Goal: Task Accomplishment & Management: Use online tool/utility

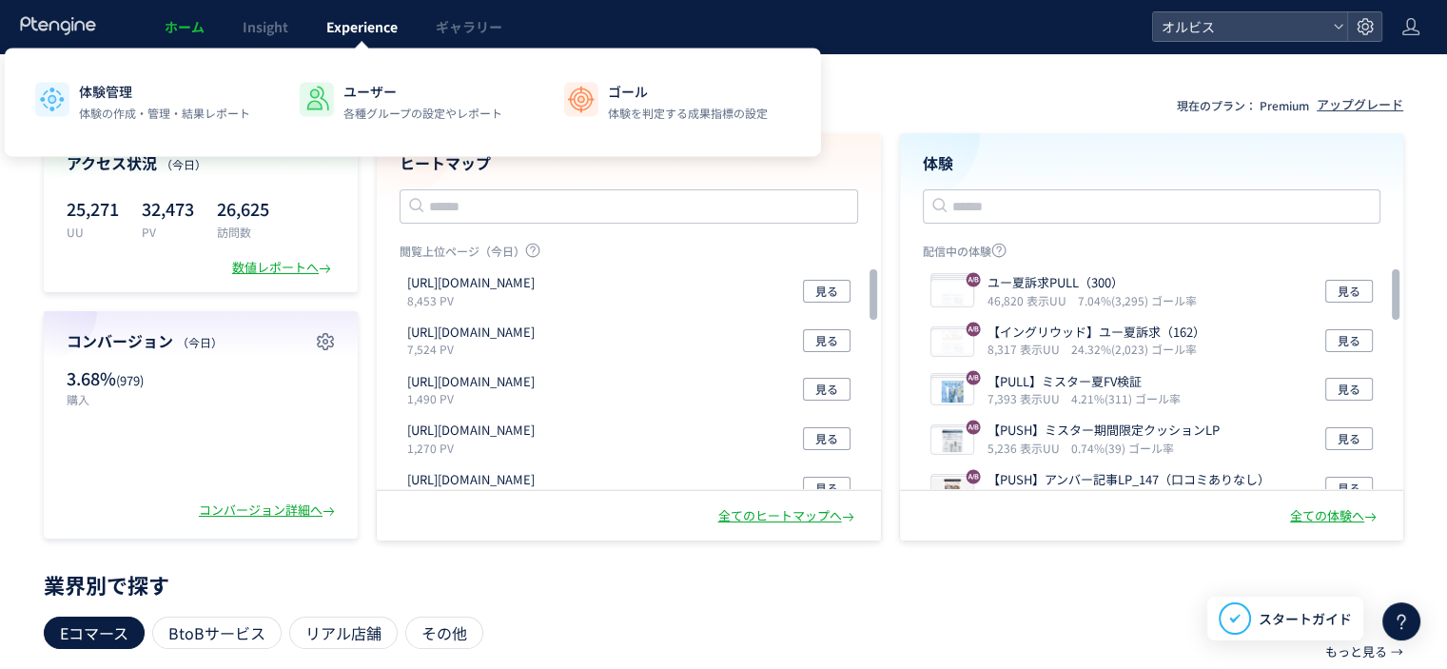
click at [340, 19] on span "Experience" at bounding box center [361, 26] width 71 height 19
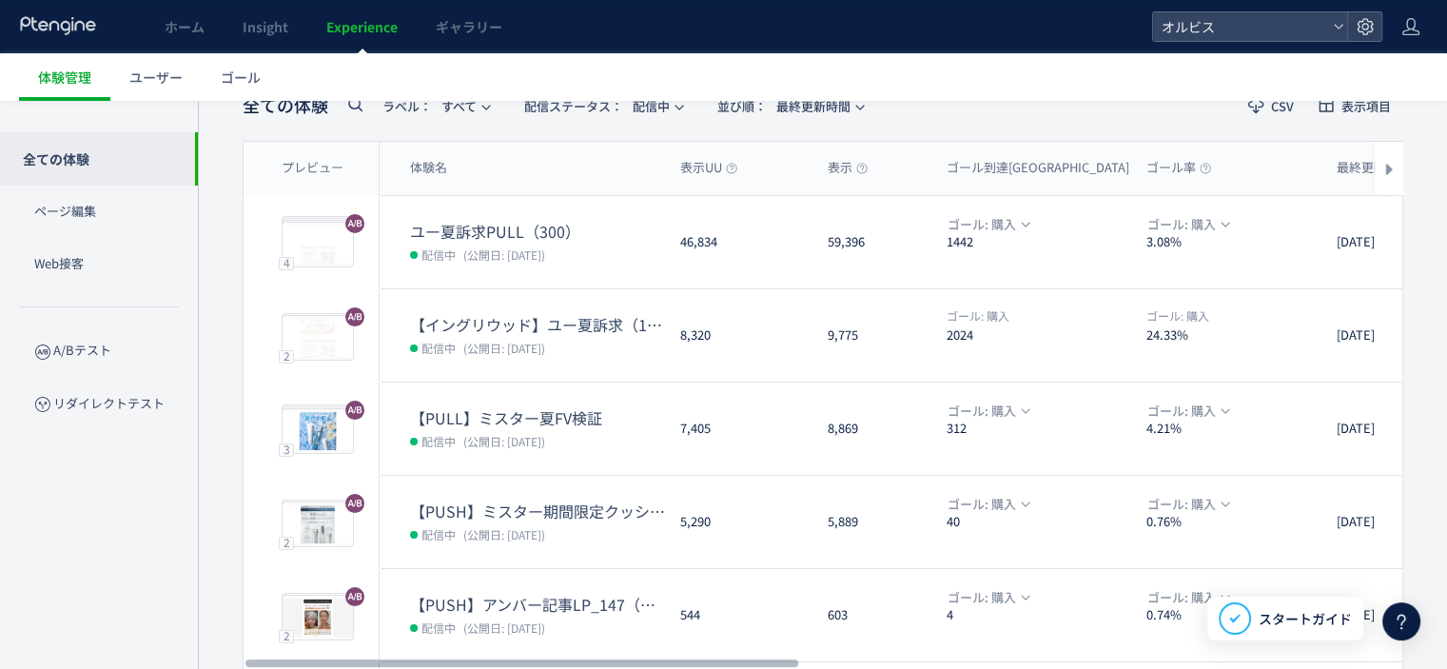
scroll to position [643, 0]
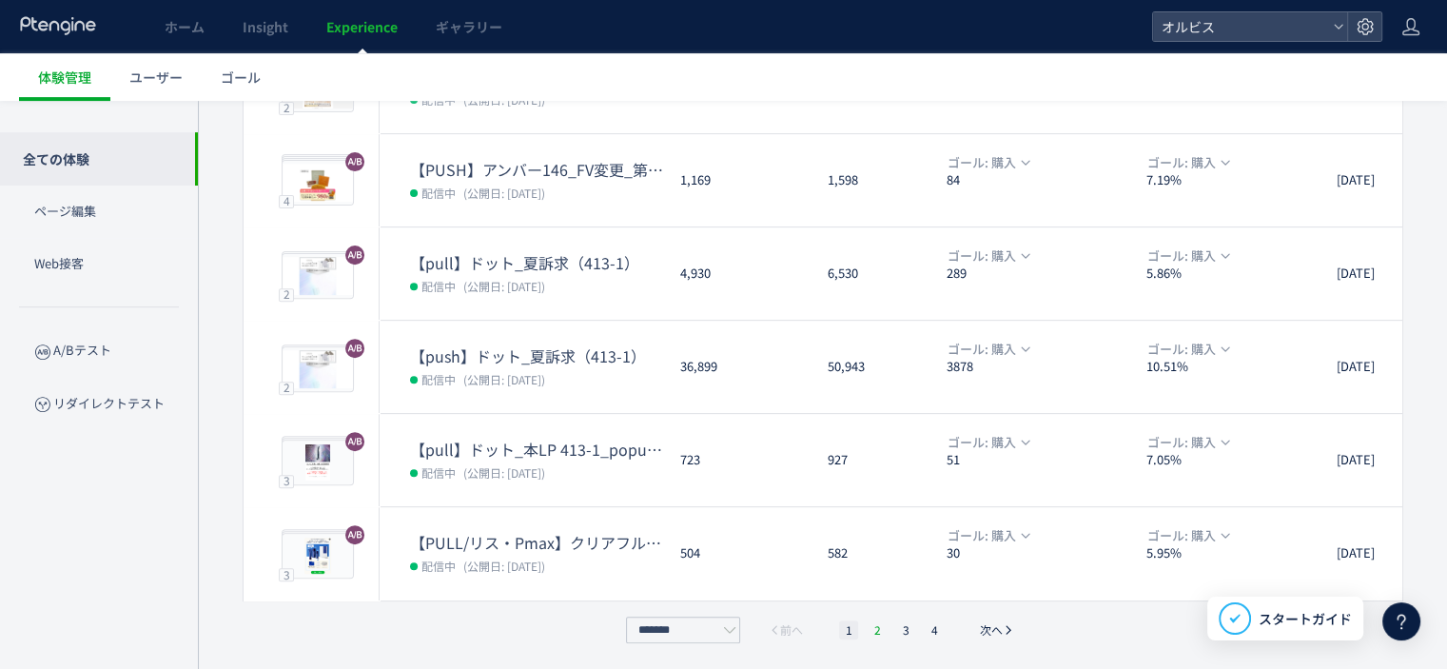
click at [896, 631] on li "2" at bounding box center [905, 629] width 19 height 19
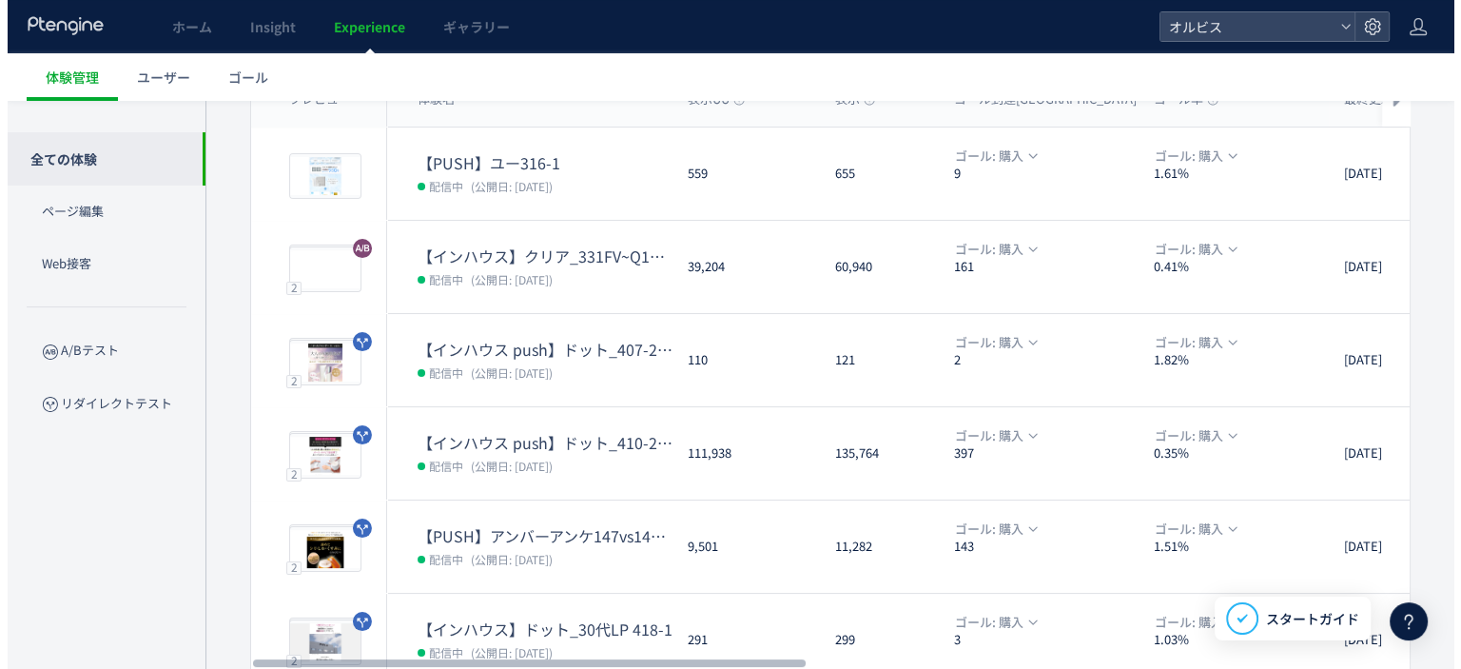
scroll to position [91, 0]
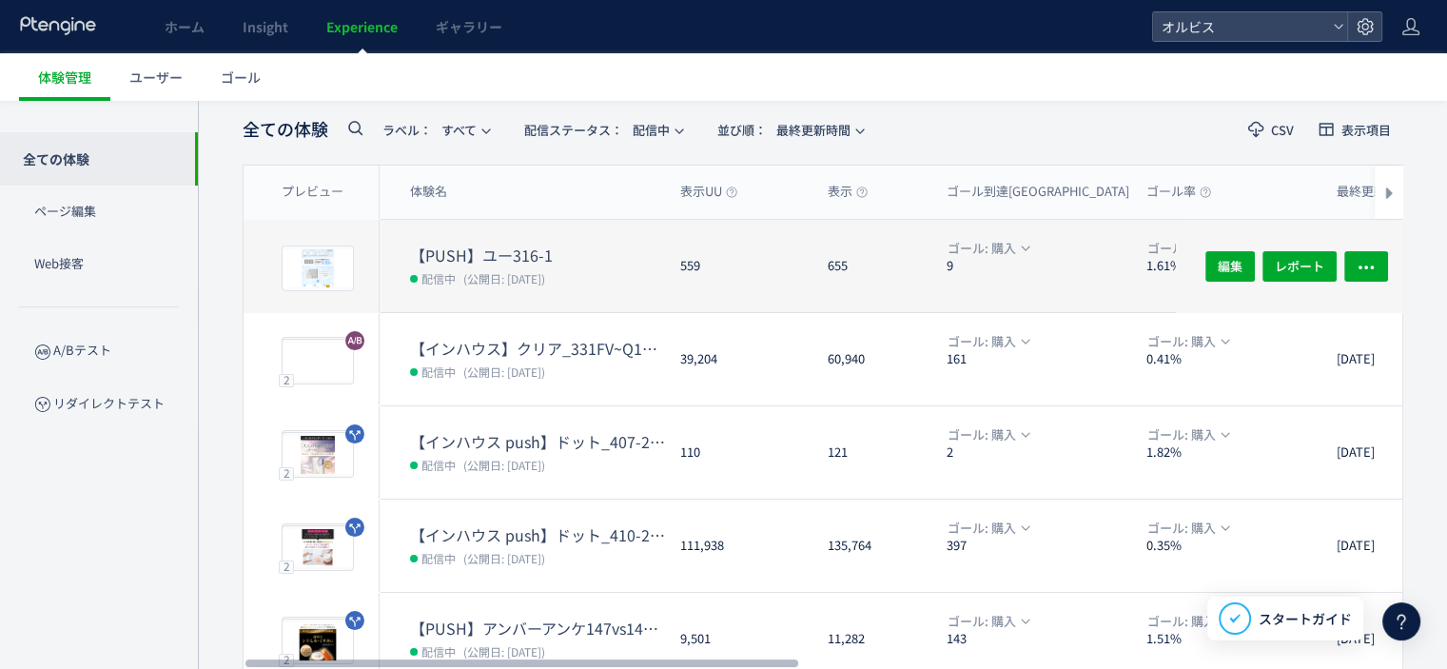
click at [443, 265] on dd "配信中 (公開日: [DATE])" at bounding box center [537, 277] width 255 height 25
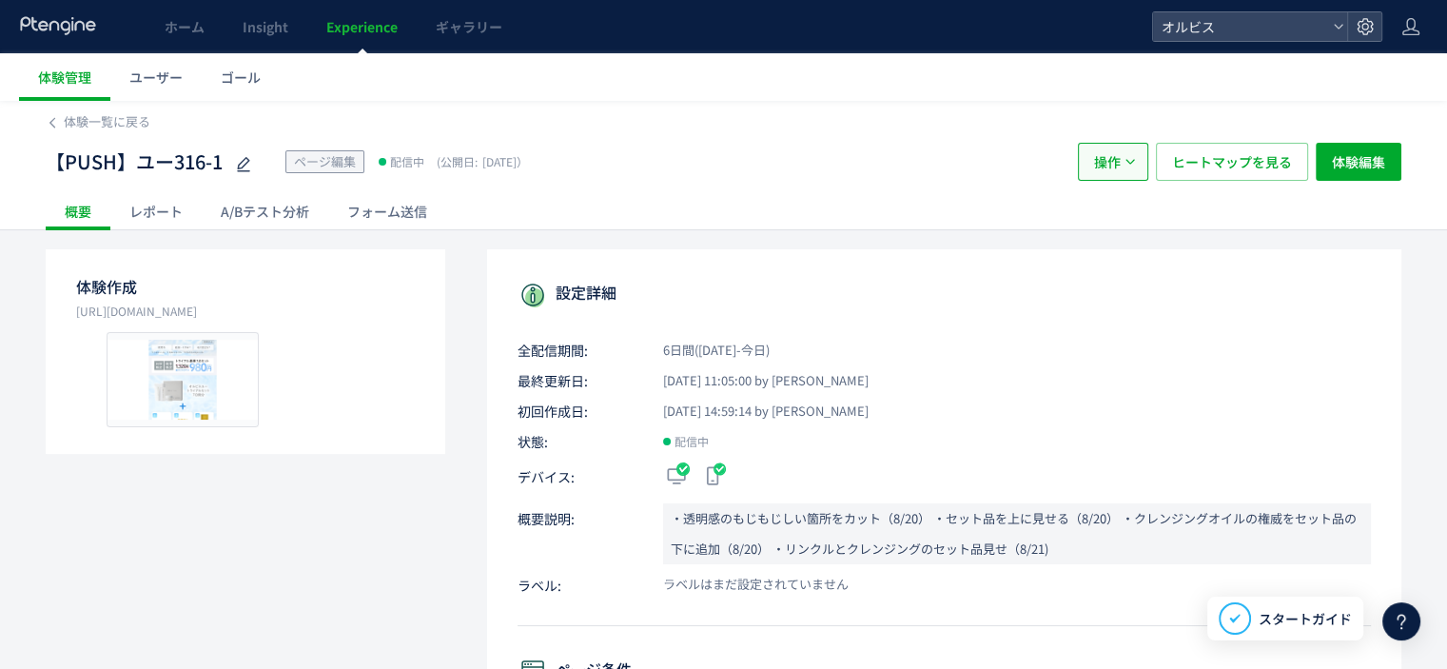
click at [1106, 160] on span "操作" at bounding box center [1107, 162] width 27 height 38
click at [1103, 271] on li "停止" at bounding box center [1113, 288] width 65 height 34
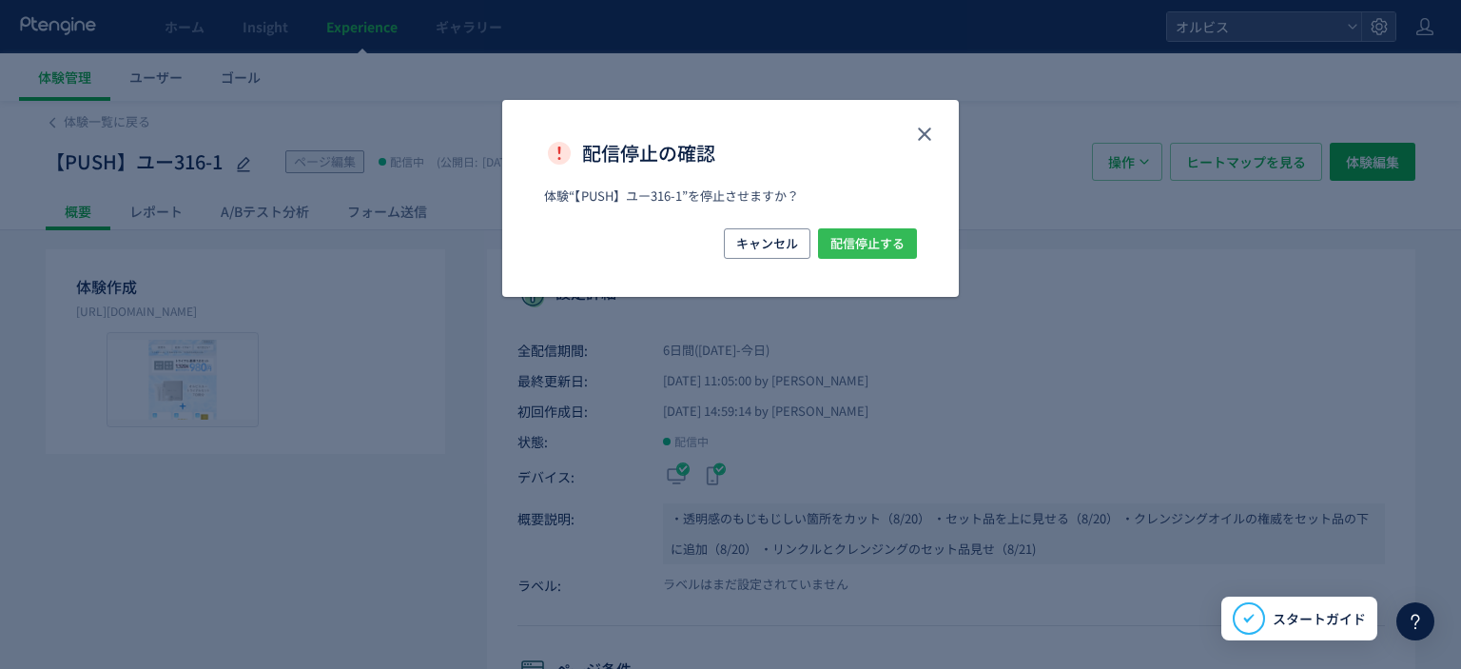
click at [904, 237] on span "配信停止する" at bounding box center [867, 243] width 74 height 30
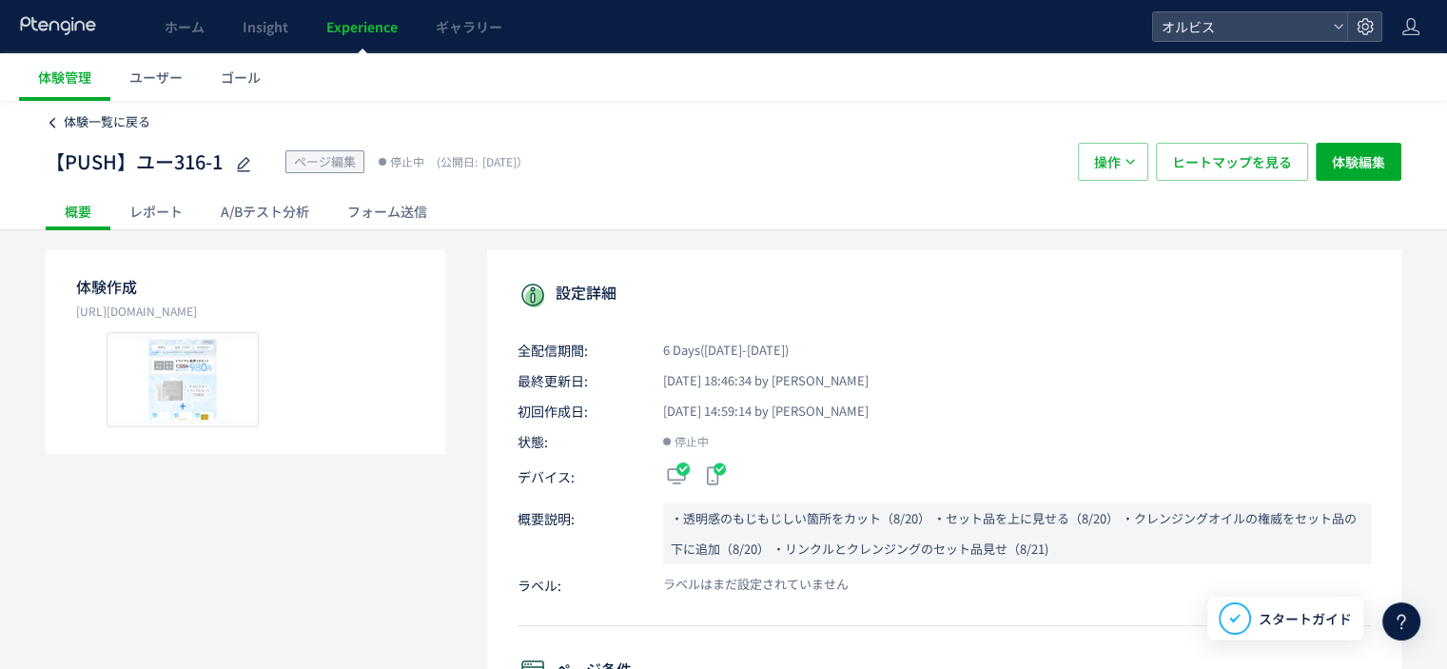
click at [84, 128] on span "体験一覧に戻る" at bounding box center [107, 121] width 87 height 18
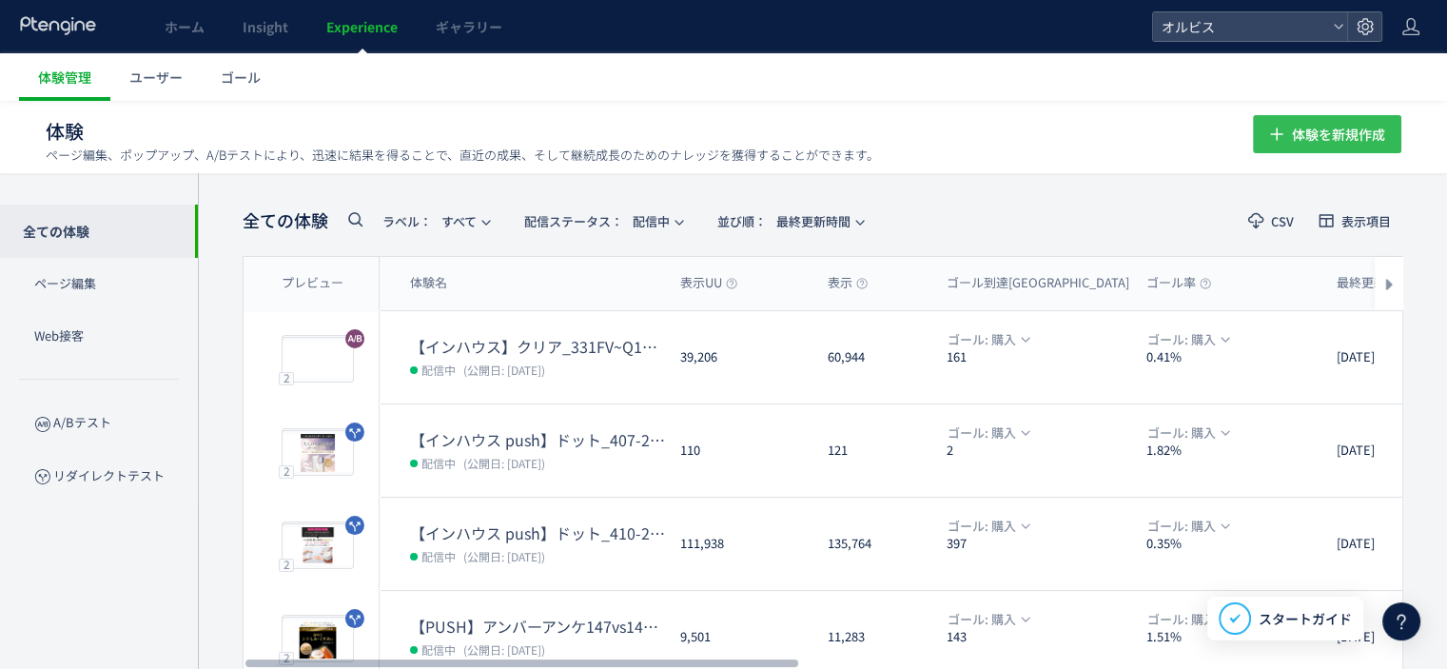
click at [1363, 131] on span "体験を新規作成" at bounding box center [1338, 134] width 93 height 38
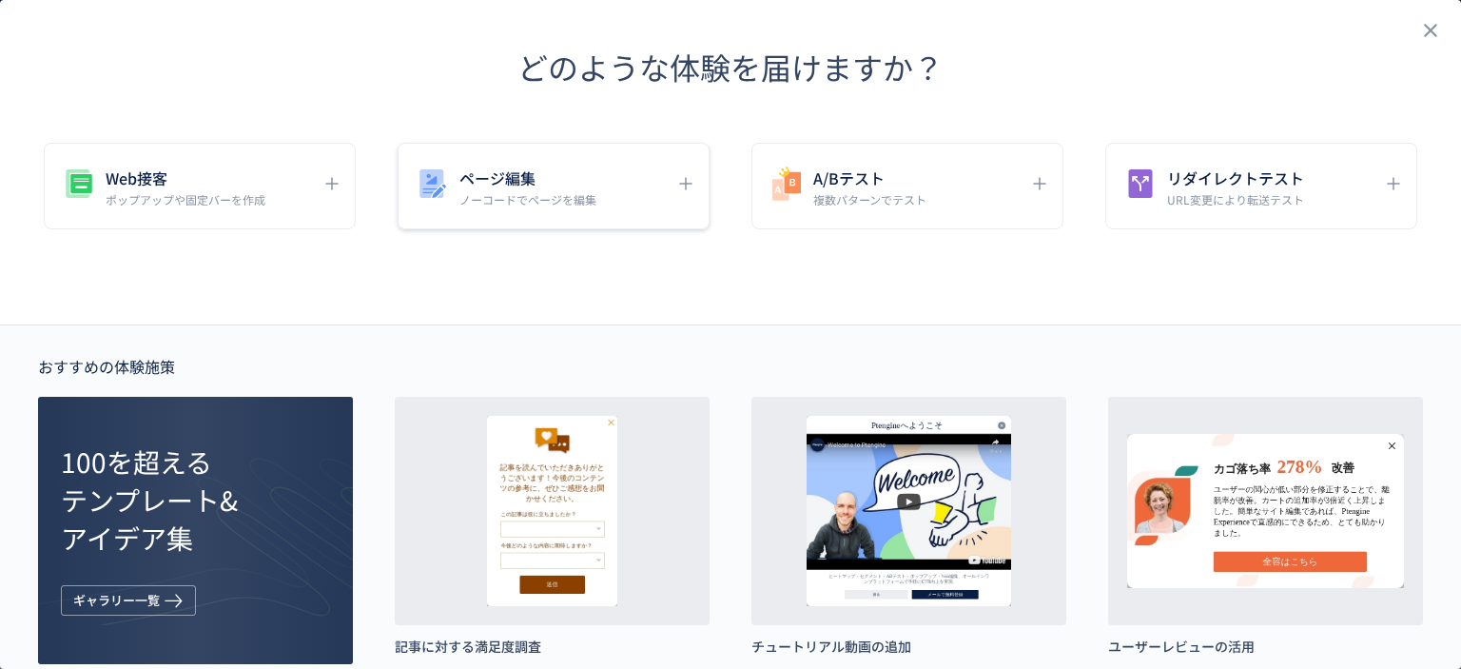
click at [626, 166] on div "ページ編集 ノーコードでページを編集" at bounding box center [539, 186] width 251 height 43
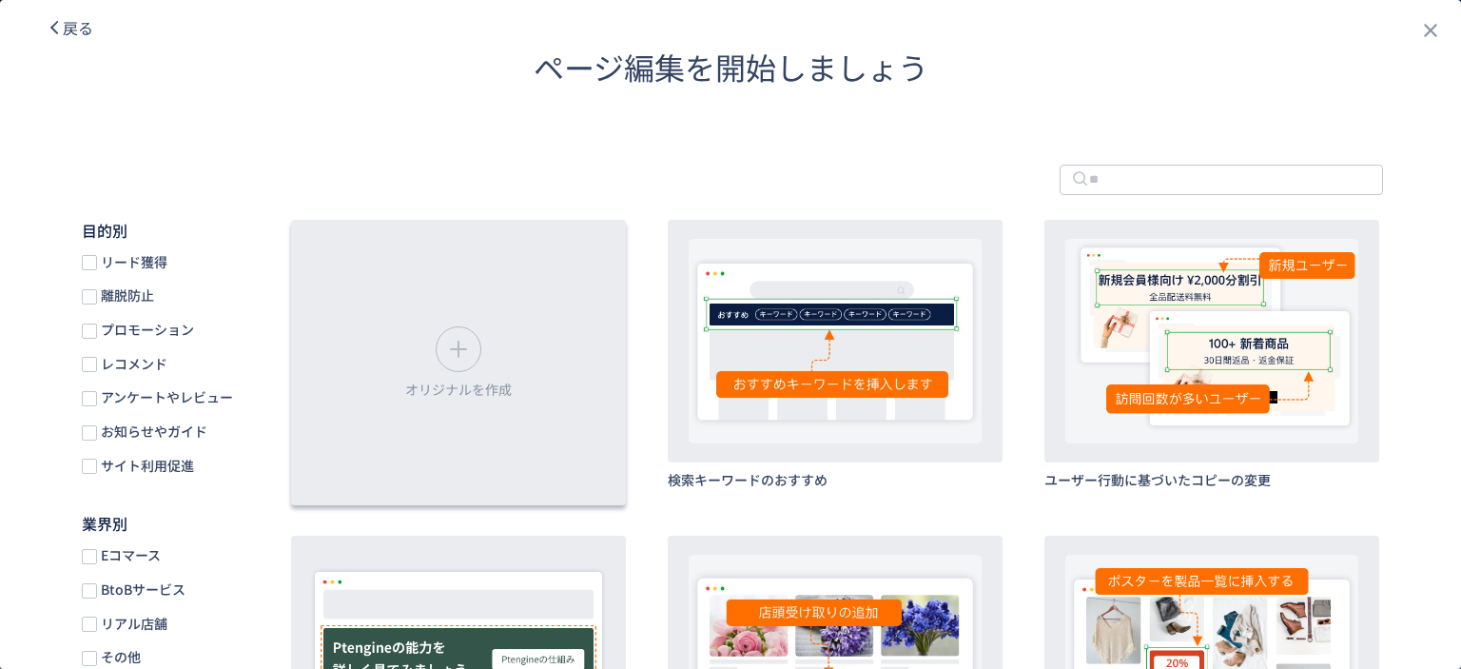
click at [461, 343] on icon "dialog" at bounding box center [458, 349] width 30 height 30
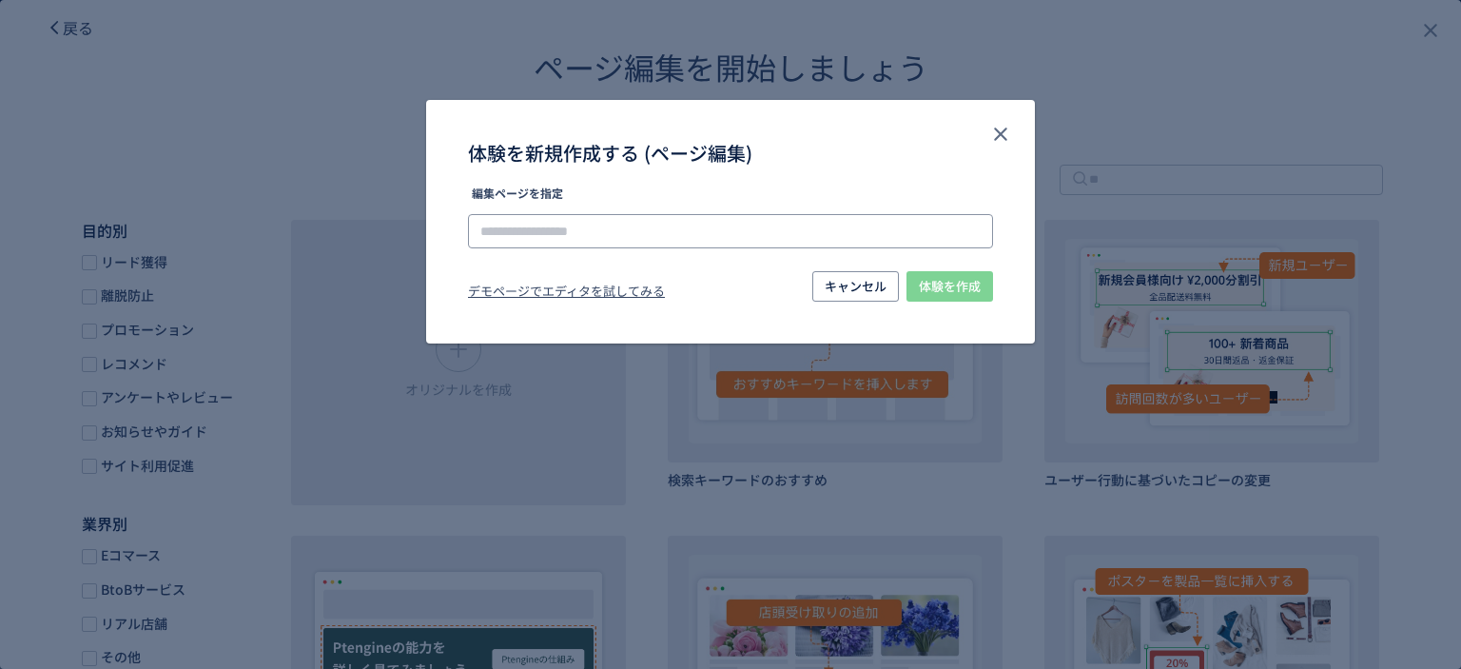
click at [526, 238] on input "体験を新規作成する (ページ編集)" at bounding box center [730, 231] width 525 height 34
paste input "**********"
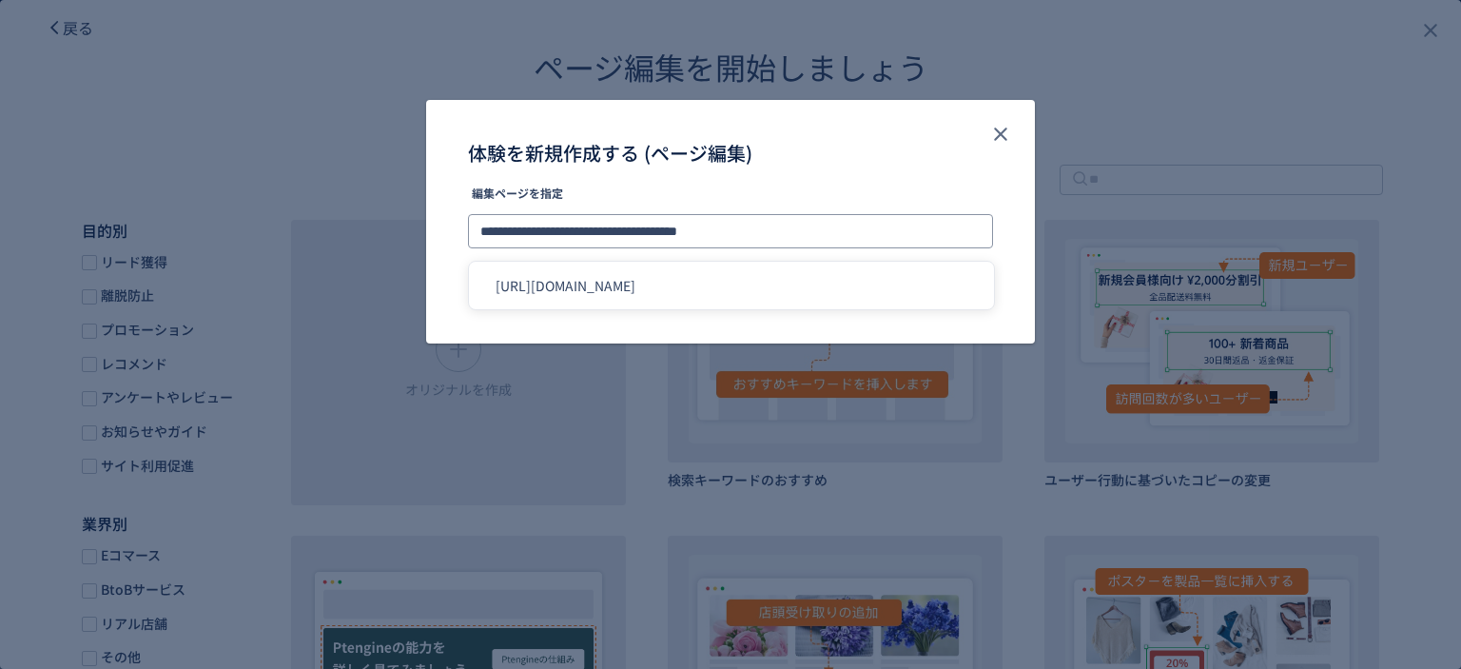
type input "**********"
click at [778, 164] on div "体験を新規作成する (ページ編集)" at bounding box center [730, 153] width 525 height 30
click at [932, 292] on span "体験を作成" at bounding box center [950, 286] width 62 height 30
